Goal: Task Accomplishment & Management: Manage account settings

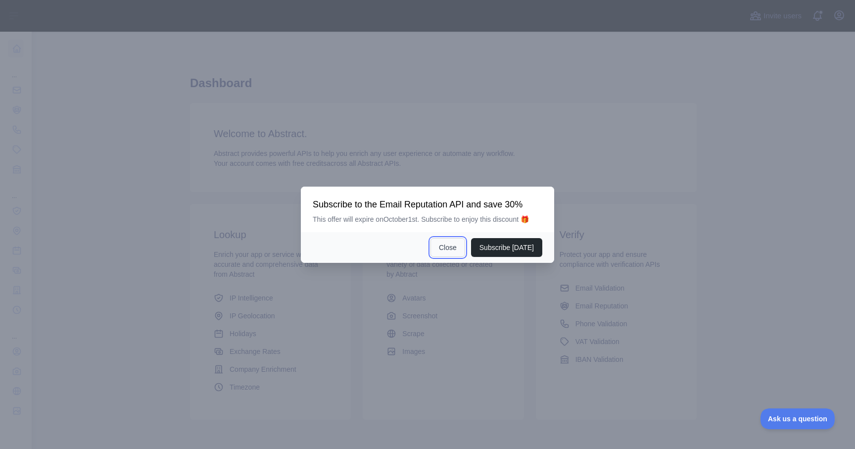
click at [452, 248] on button "Close" at bounding box center [447, 247] width 35 height 19
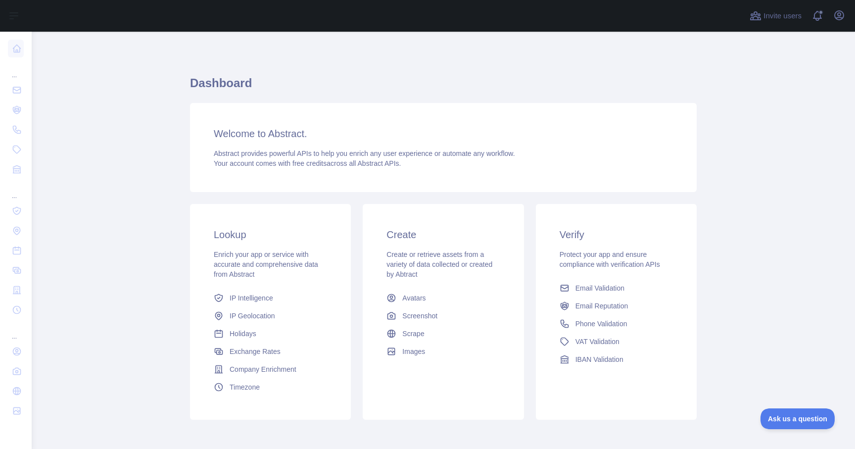
click at [120, 148] on main "Dashboard Welcome to Abstract. Abstract provides powerful APIs to help you enri…" at bounding box center [443, 240] width 823 height 417
click at [840, 16] on icon "button" at bounding box center [839, 15] width 9 height 9
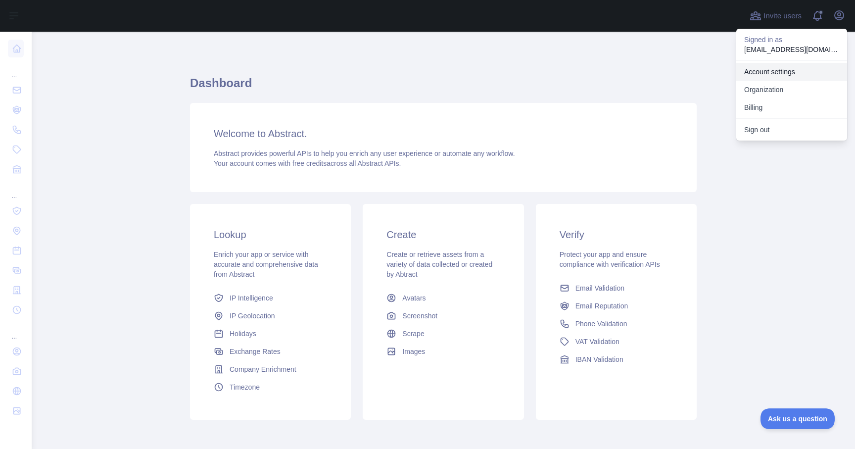
click at [785, 68] on link "Account settings" at bounding box center [791, 72] width 111 height 18
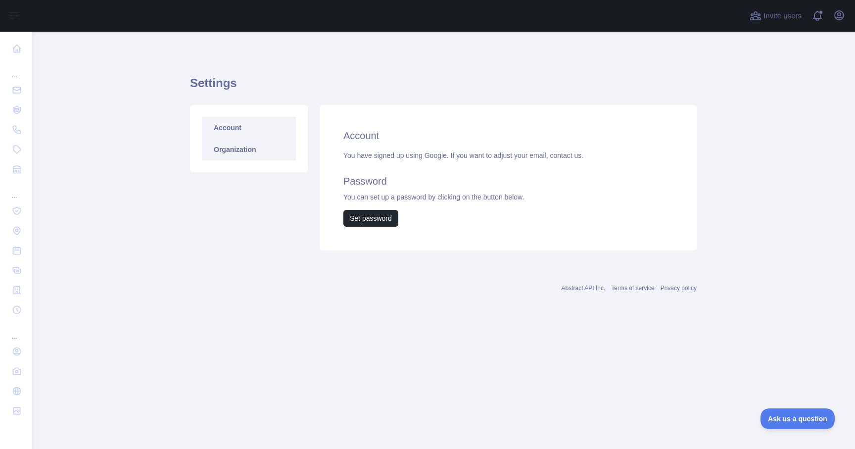
click at [263, 157] on link "Organization" at bounding box center [249, 150] width 94 height 22
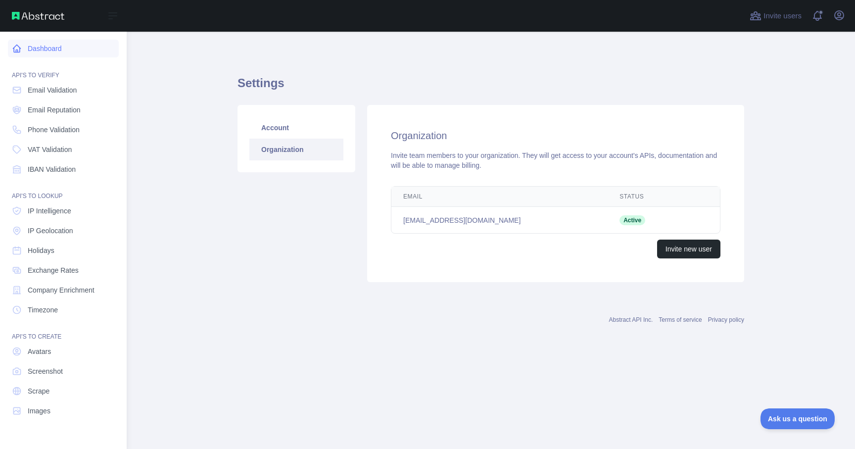
click at [73, 55] on link "Dashboard" at bounding box center [63, 49] width 111 height 18
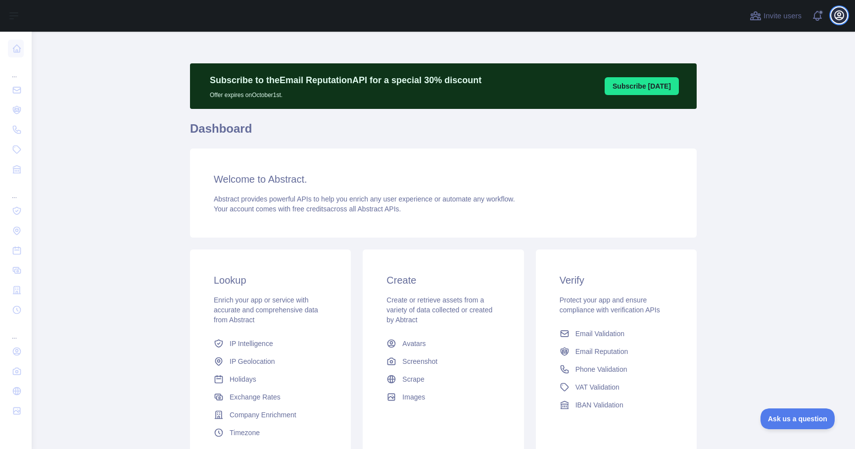
click at [837, 16] on icon "button" at bounding box center [839, 15] width 12 height 12
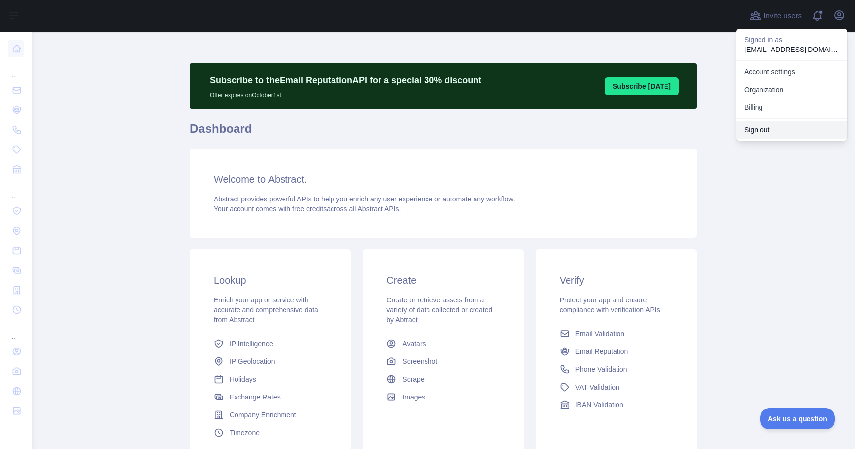
click at [789, 124] on button "Sign out" at bounding box center [791, 130] width 111 height 18
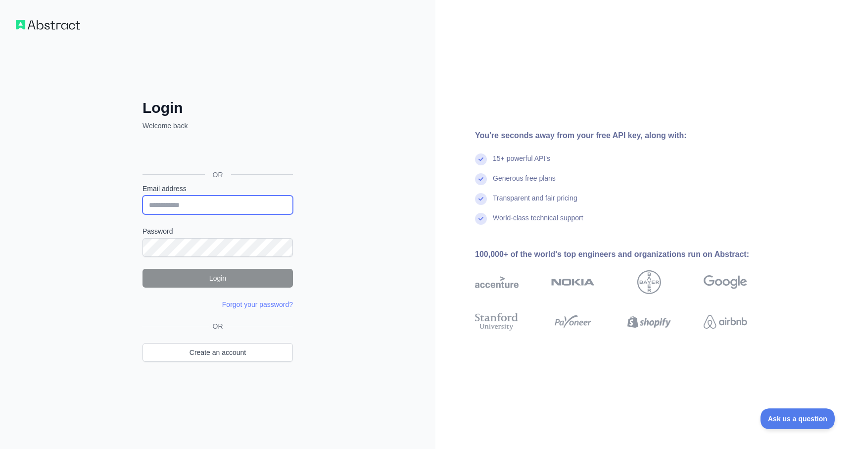
click at [277, 203] on body "Login Welcome back OR Email address Password Login Forgot your password? Please…" at bounding box center [427, 224] width 855 height 449
click at [290, 204] on input "Email address" at bounding box center [217, 204] width 150 height 19
click at [0, 448] on com-1password-button at bounding box center [0, 449] width 0 height 0
click at [404, 227] on div "Login Welcome back OR Email address Password Login Forgot your password? Please…" at bounding box center [217, 224] width 435 height 449
